Goal: Register for event/course

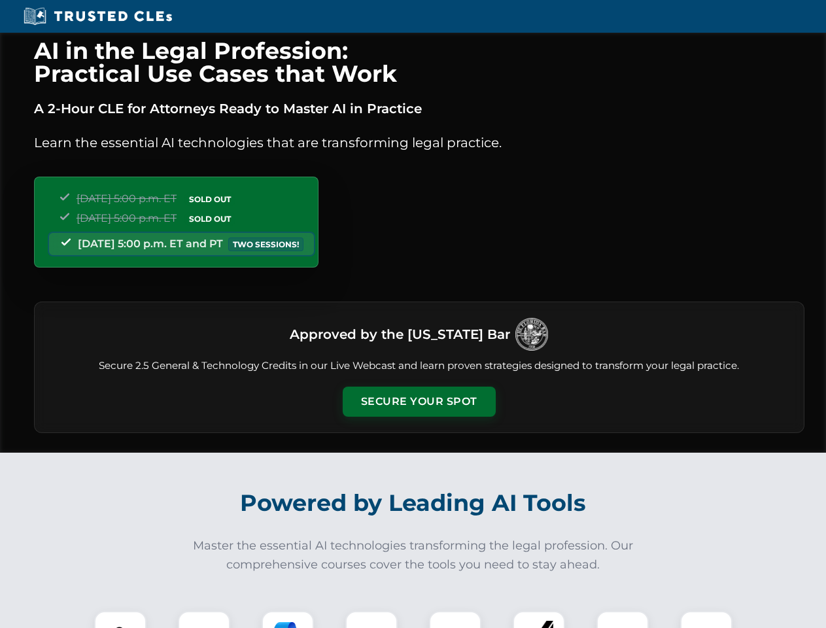
click at [419, 402] on button "Secure Your Spot" at bounding box center [419, 402] width 153 height 30
click at [120, 620] on img at bounding box center [120, 637] width 38 height 38
